Goal: Navigation & Orientation: Understand site structure

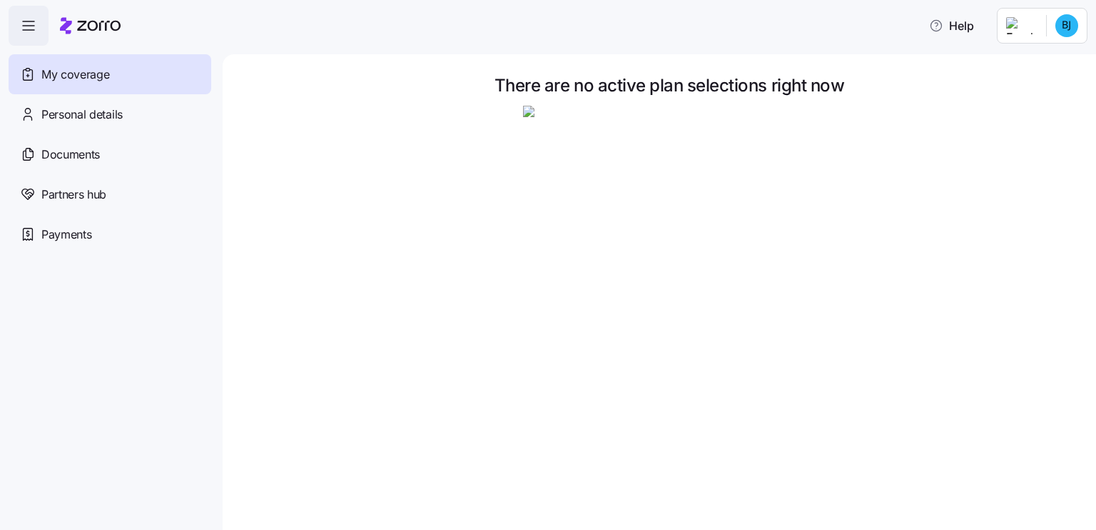
click at [29, 25] on icon "button" at bounding box center [28, 25] width 17 height 17
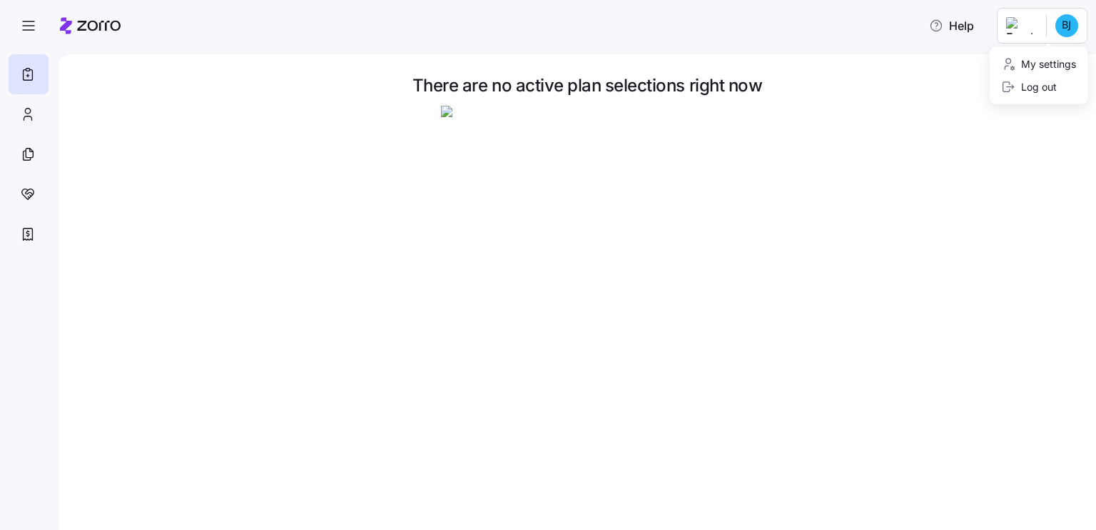
click at [1063, 30] on html "Help There are no active plan selections right now My Coverage | Zorro My setti…" at bounding box center [548, 260] width 1096 height 521
click at [1031, 60] on div "My settings" at bounding box center [1038, 64] width 75 height 16
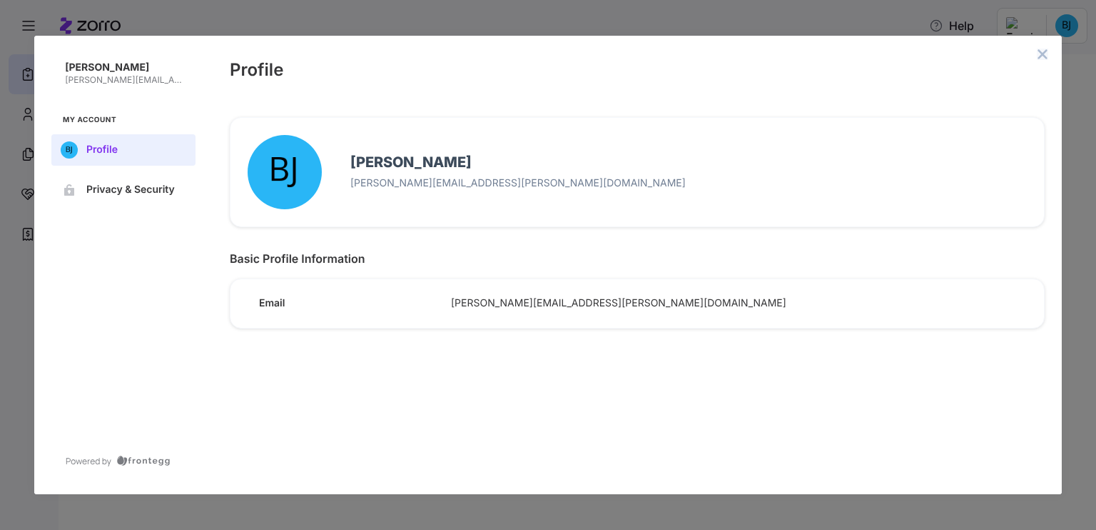
click at [1043, 51] on icon "close admin-box" at bounding box center [1042, 54] width 11 height 11
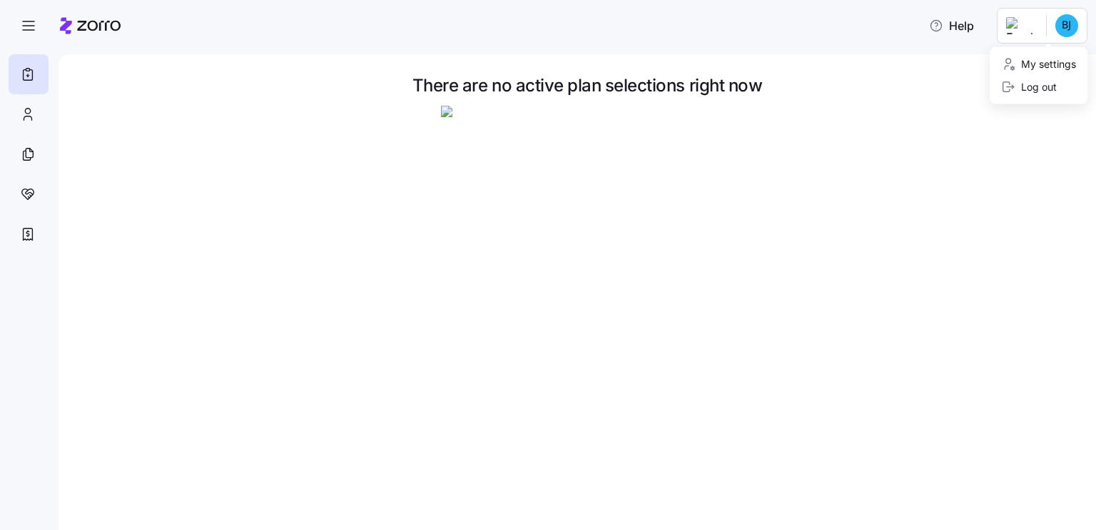
click at [1029, 26] on html "Help There are no active plan selections right now My Coverage | Zorro My setti…" at bounding box center [548, 260] width 1096 height 521
click at [919, 62] on html "Help There are no active plan selections right now My Coverage | Zorro" at bounding box center [548, 260] width 1096 height 521
click at [27, 158] on icon at bounding box center [28, 154] width 16 height 17
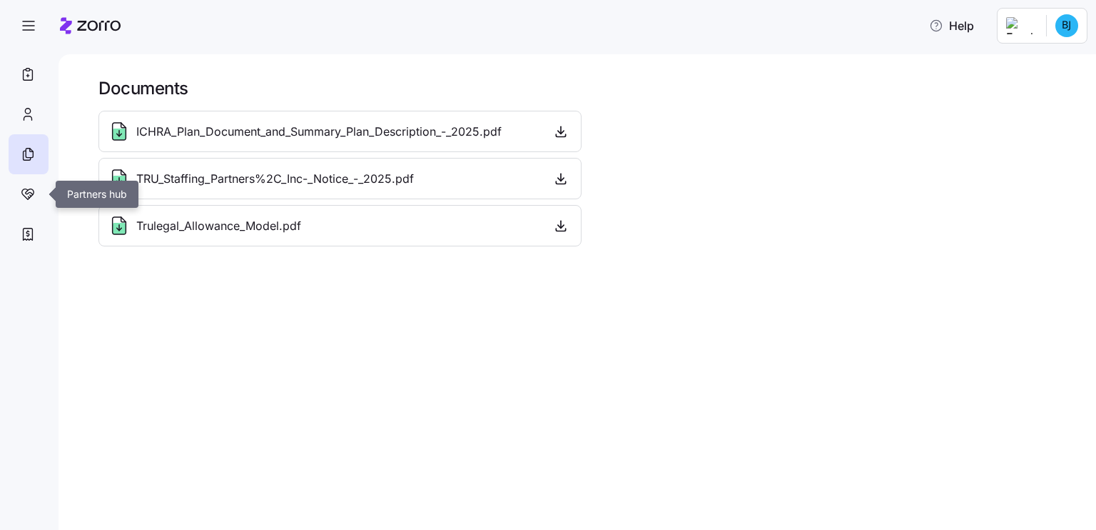
click at [26, 202] on icon at bounding box center [28, 194] width 16 height 17
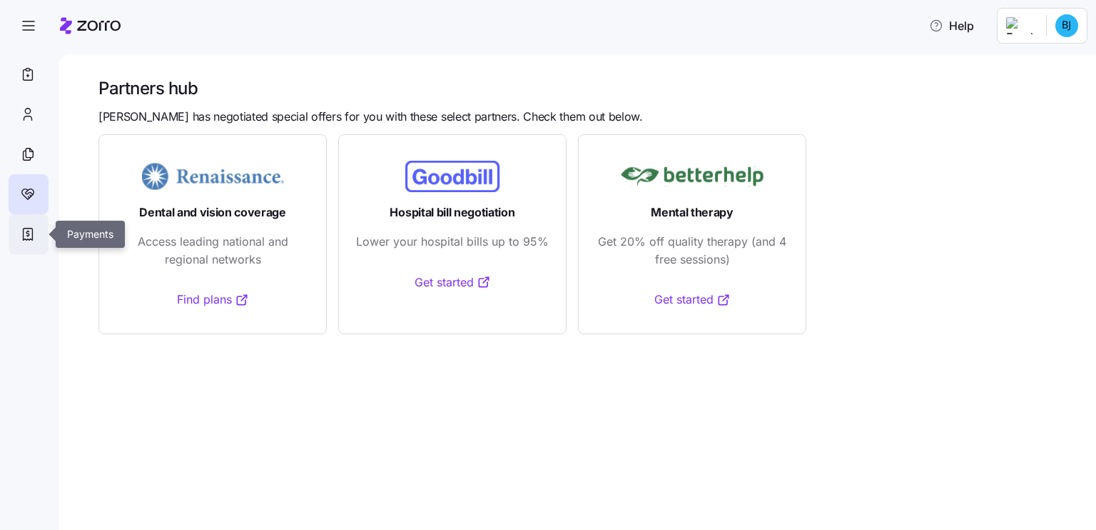
click at [22, 241] on icon at bounding box center [28, 234] width 16 height 17
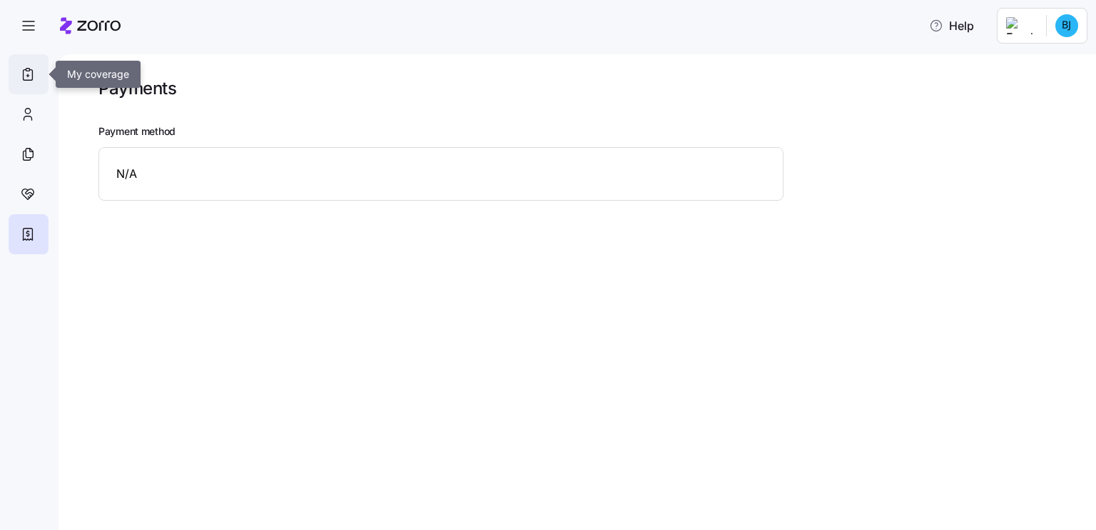
click at [36, 65] on div at bounding box center [29, 74] width 40 height 40
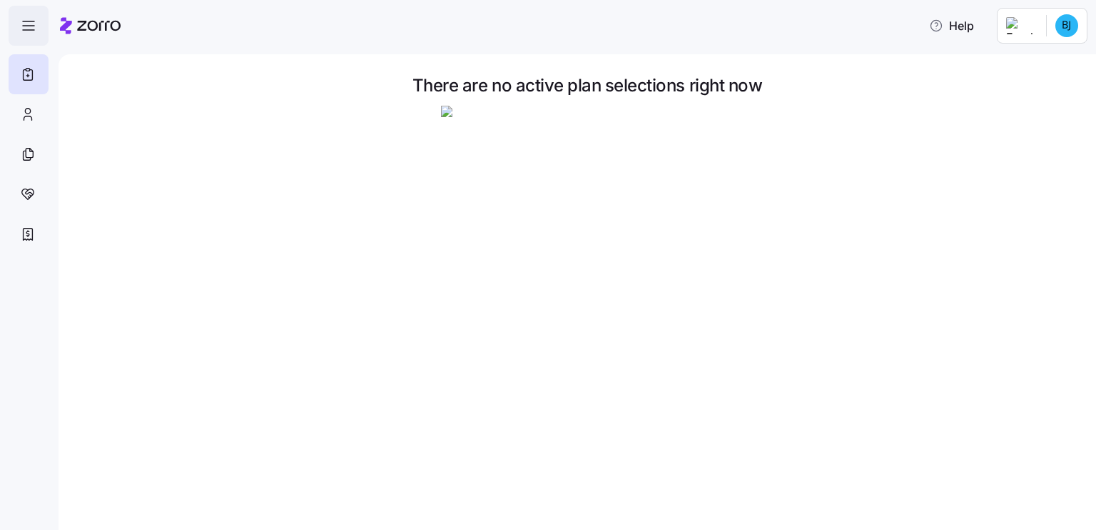
click at [34, 23] on icon "button" at bounding box center [28, 25] width 17 height 17
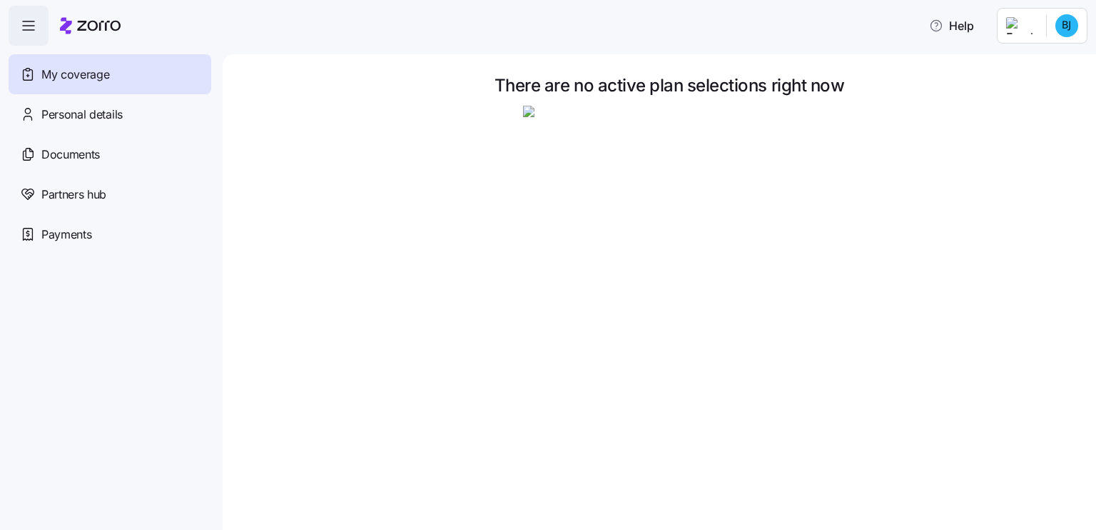
click at [94, 73] on span "My coverage" at bounding box center [75, 75] width 68 height 18
click at [959, 30] on span "Help" at bounding box center [951, 25] width 45 height 17
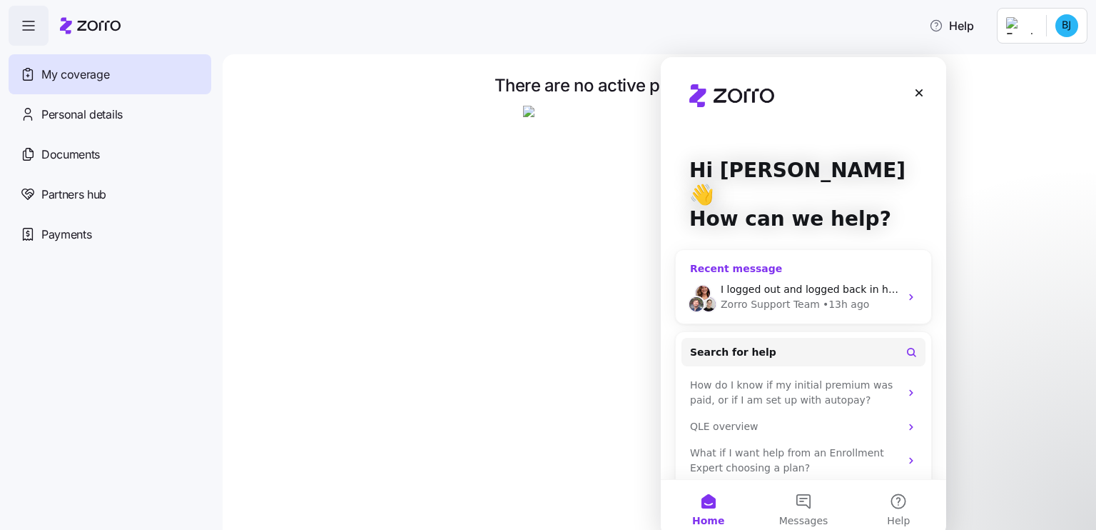
click at [835, 283] on span "I logged out and logged back in hoping that would help..." at bounding box center [864, 288] width 286 height 11
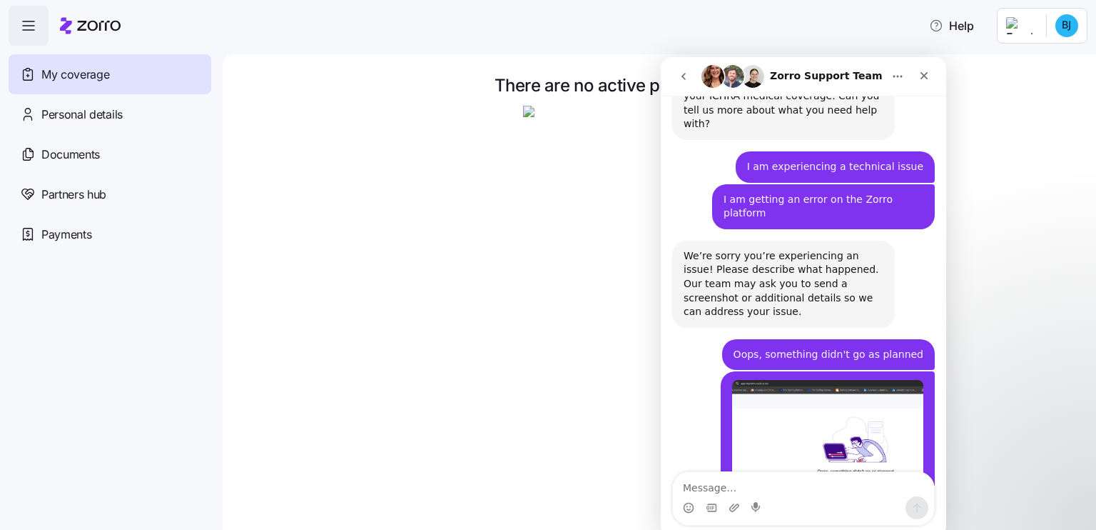
scroll to position [299, 0]
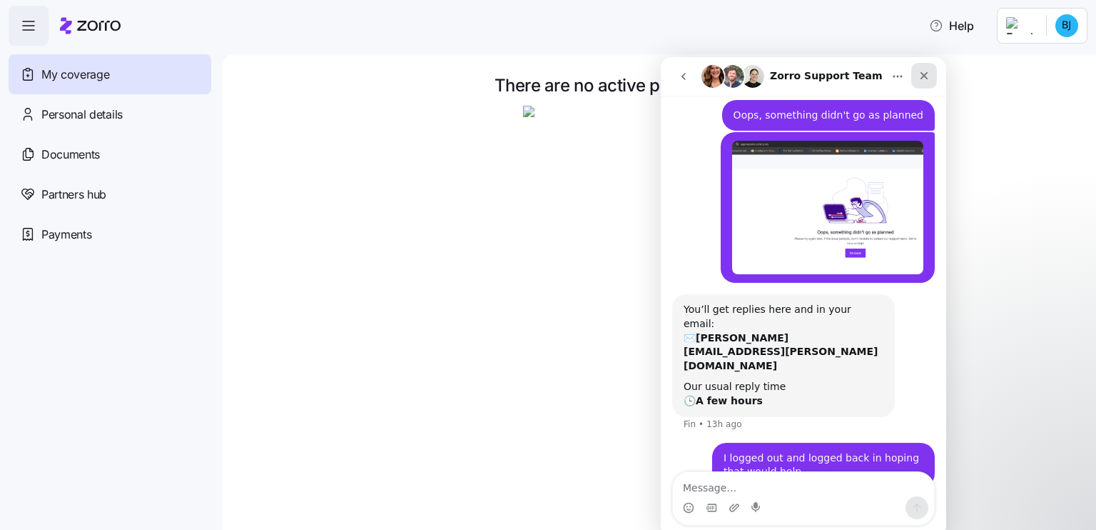
click at [925, 79] on icon "Close" at bounding box center [924, 75] width 11 height 11
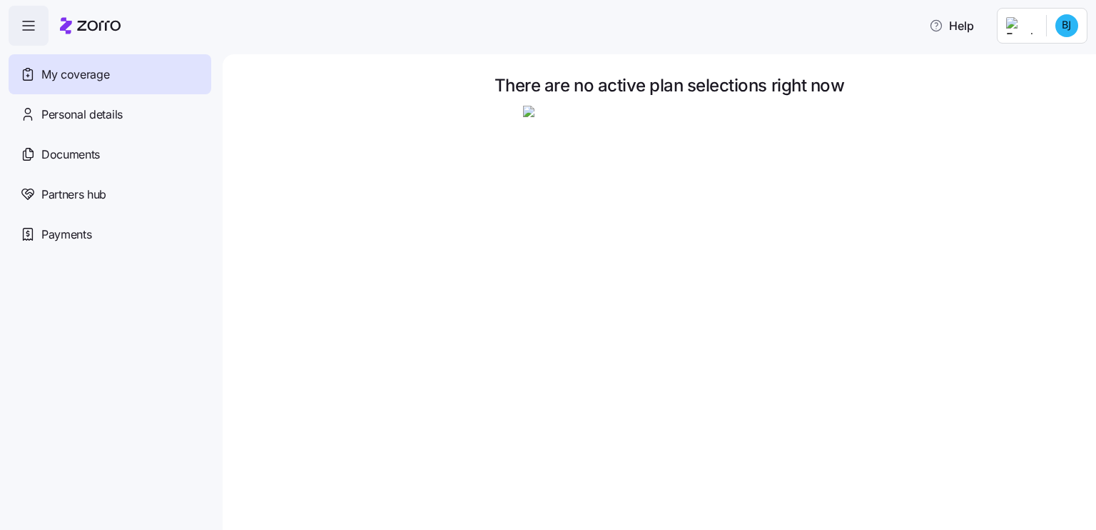
scroll to position [300, 0]
click at [880, 125] on div at bounding box center [670, 252] width 814 height 293
